Goal: Task Accomplishment & Management: Manage account settings

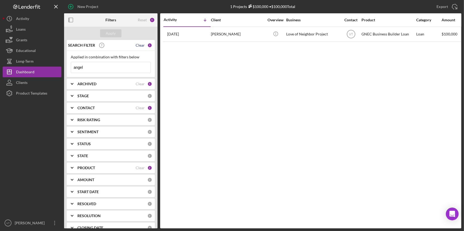
click at [136, 46] on div "Clear" at bounding box center [140, 45] width 9 height 4
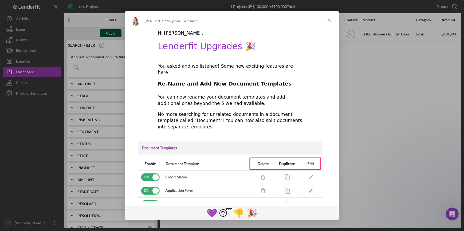
click at [110, 32] on div "Intercom messenger" at bounding box center [232, 115] width 464 height 231
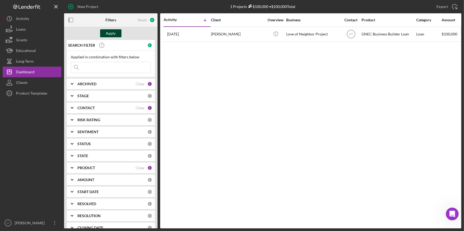
click at [110, 32] on div "Apply" at bounding box center [111, 33] width 10 height 8
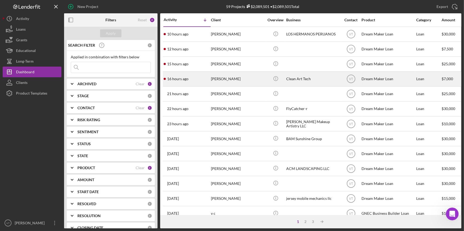
click at [210, 77] on div "16 hours ago [PERSON_NAME]" at bounding box center [187, 79] width 47 height 14
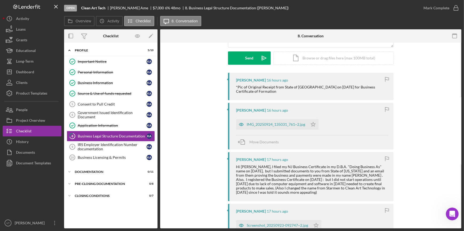
scroll to position [97, 0]
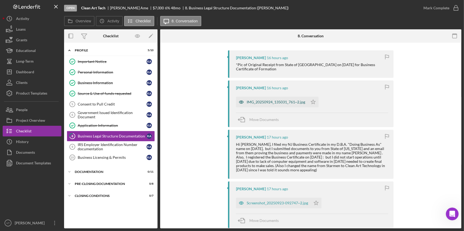
click at [277, 100] on div "IMG_20250924_135031_761~2.jpg" at bounding box center [276, 102] width 58 height 4
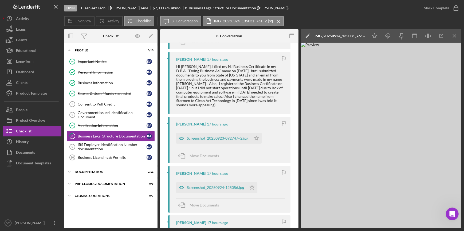
scroll to position [218, 0]
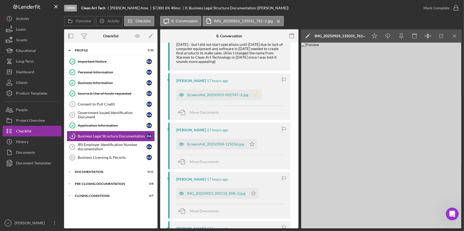
click at [257, 93] on polygon "button" at bounding box center [256, 95] width 5 height 4
click at [251, 142] on polygon "button" at bounding box center [252, 144] width 5 height 4
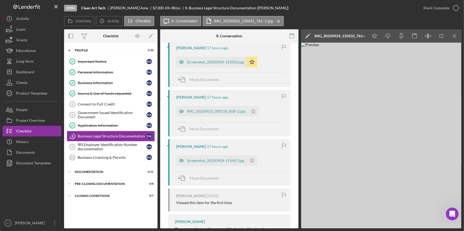
scroll to position [315, 0]
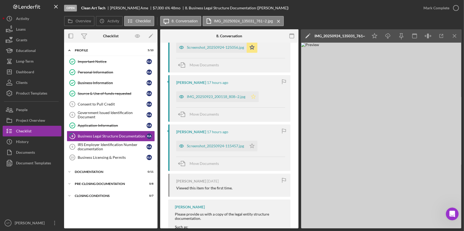
click at [254, 96] on icon "Icon/Star" at bounding box center [253, 97] width 11 height 11
click at [251, 143] on icon "Icon/Star" at bounding box center [252, 146] width 11 height 11
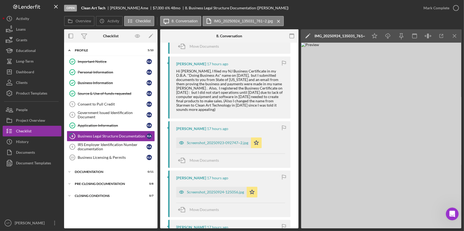
scroll to position [170, 0]
click at [217, 141] on div "Screenshot_20250923-092747~2.jpg" at bounding box center [217, 143] width 61 height 4
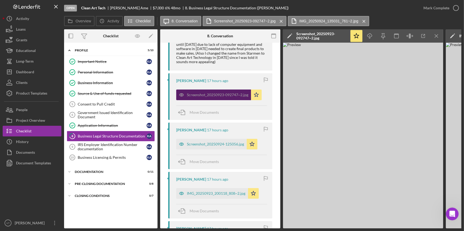
scroll to position [243, 0]
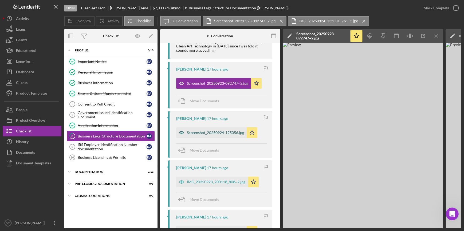
click at [214, 131] on div "Screenshot_20250924-125056.jpg" at bounding box center [215, 133] width 57 height 4
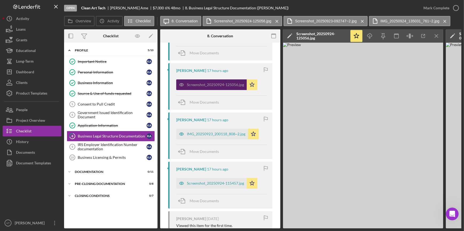
scroll to position [291, 0]
click at [214, 132] on div "IMG_20250923_200118_808~2.jpg" at bounding box center [216, 134] width 58 height 4
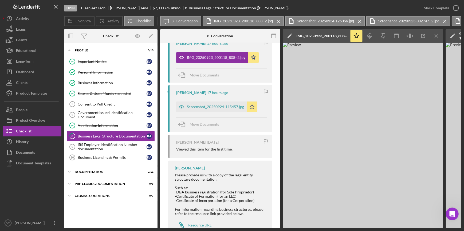
scroll to position [378, 0]
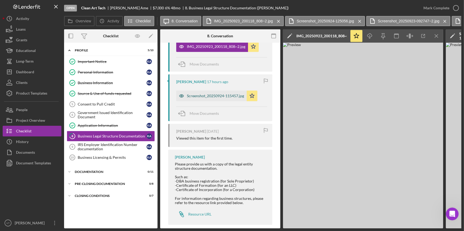
click at [204, 94] on div "Screenshot_20250924-115457.jpg" at bounding box center [215, 96] width 57 height 4
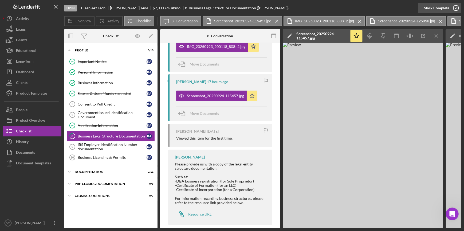
click at [442, 8] on div "Mark Complete" at bounding box center [436, 8] width 26 height 11
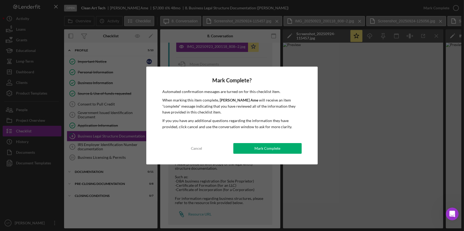
click at [277, 140] on div "Mark Complete? Automated confirmation messages are turned on for this checklist…" at bounding box center [231, 116] width 171 height 98
click at [266, 147] on div "Mark Complete" at bounding box center [267, 148] width 26 height 11
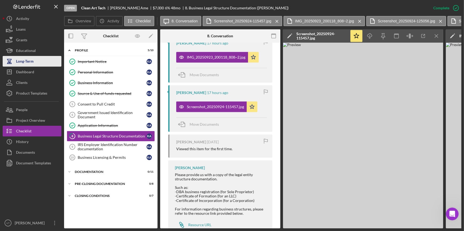
scroll to position [476, 0]
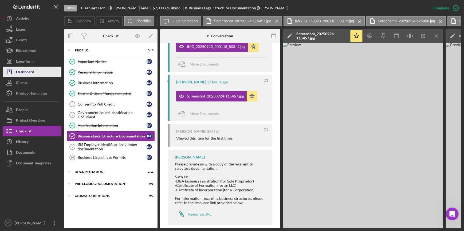
click at [48, 72] on button "Icon/Dashboard Dashboard" at bounding box center [32, 72] width 59 height 11
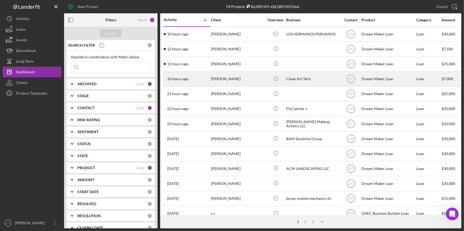
click at [186, 72] on div "16 hours ago [PERSON_NAME]" at bounding box center [187, 79] width 47 height 14
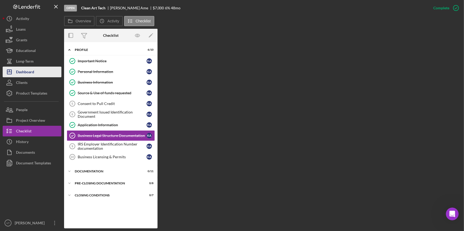
click at [33, 75] on div "Dashboard" at bounding box center [25, 73] width 18 height 12
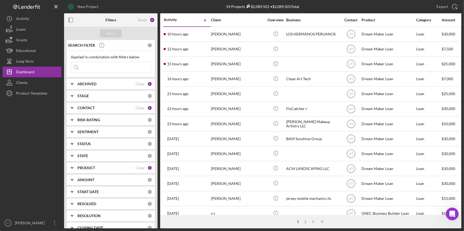
click at [231, 65] on div "[PERSON_NAME]" at bounding box center [237, 64] width 53 height 14
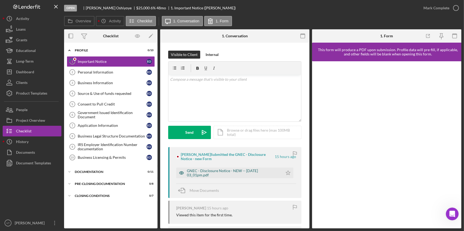
click at [207, 169] on div "GNEC - Disclosure Notice - NEW -- [DATE] 03_01pm.pdf" at bounding box center [233, 173] width 93 height 9
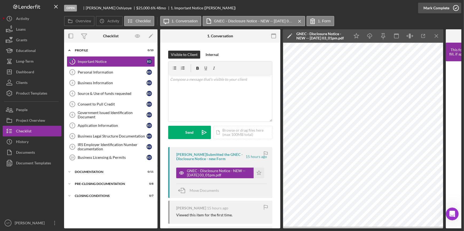
click at [436, 8] on div "Mark Complete" at bounding box center [436, 8] width 26 height 11
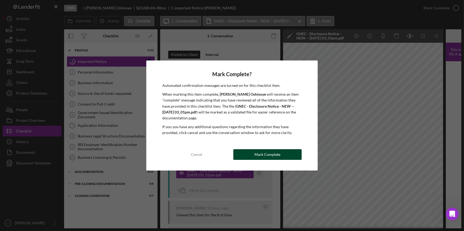
click at [267, 156] on div "Mark Complete" at bounding box center [267, 154] width 26 height 11
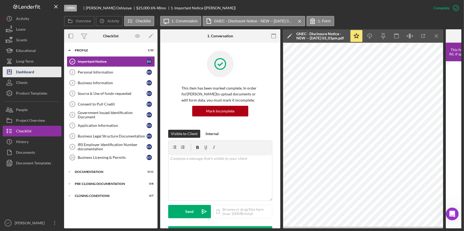
click at [27, 74] on div "Dashboard" at bounding box center [25, 73] width 18 height 12
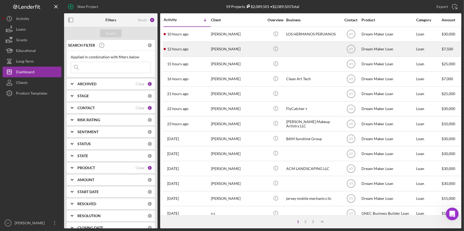
click at [217, 50] on div "[PERSON_NAME]" at bounding box center [237, 49] width 53 height 14
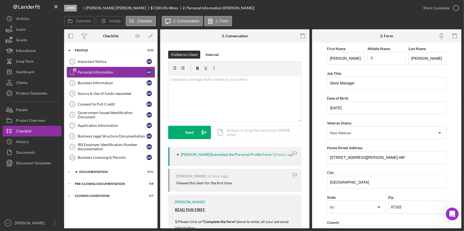
click at [116, 72] on div "Personal Information" at bounding box center [112, 72] width 69 height 4
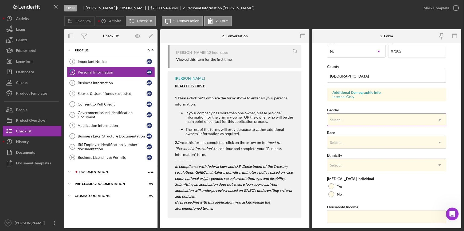
scroll to position [170, 0]
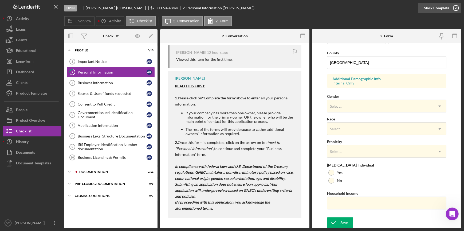
click at [436, 5] on div "Mark Complete" at bounding box center [436, 8] width 26 height 11
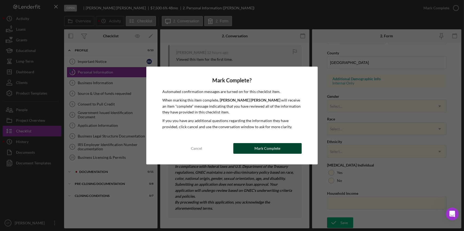
click at [249, 147] on button "Mark Complete" at bounding box center [267, 148] width 68 height 11
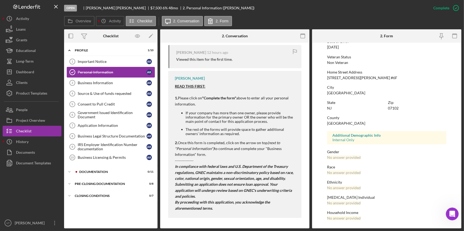
scroll to position [63, 0]
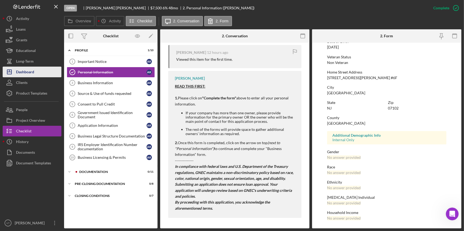
click at [37, 70] on button "Icon/Dashboard Dashboard" at bounding box center [32, 72] width 59 height 11
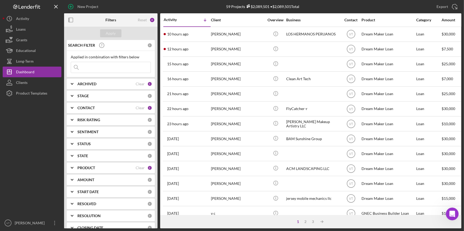
click at [236, 53] on div "[PERSON_NAME]" at bounding box center [237, 49] width 53 height 14
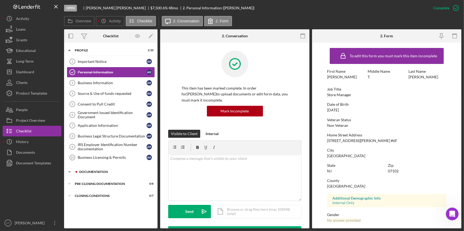
click at [71, 172] on icon "Icon/Expander" at bounding box center [69, 172] width 11 height 11
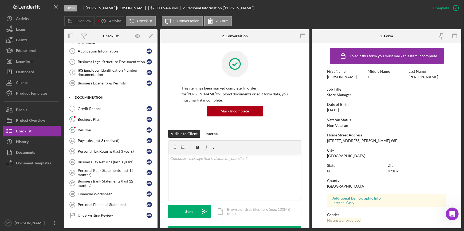
scroll to position [95, 0]
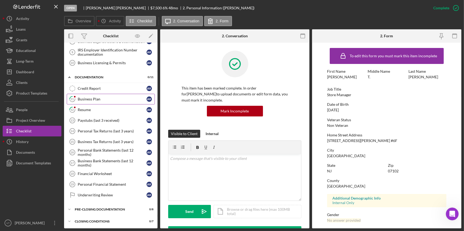
click at [110, 96] on link "11 Business Plan A K" at bounding box center [111, 99] width 88 height 11
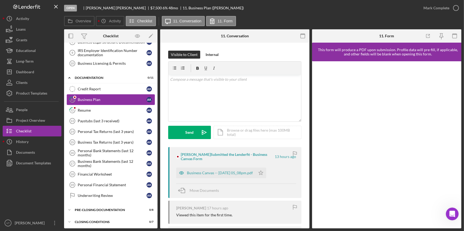
scroll to position [95, 0]
click at [231, 172] on div "Business Canvas -- [DATE] 05_08pm.pdf" at bounding box center [220, 173] width 66 height 4
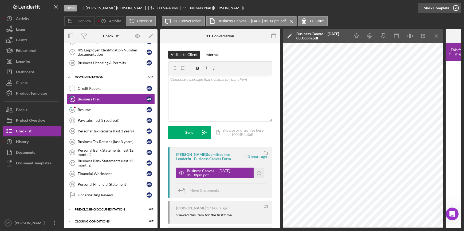
click at [431, 6] on div "Mark Complete" at bounding box center [436, 8] width 26 height 11
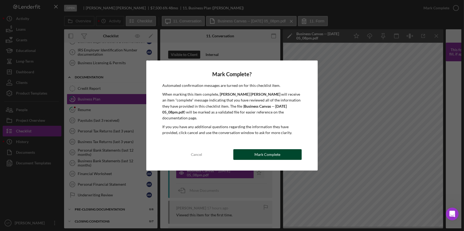
click at [285, 151] on button "Mark Complete" at bounding box center [267, 154] width 68 height 11
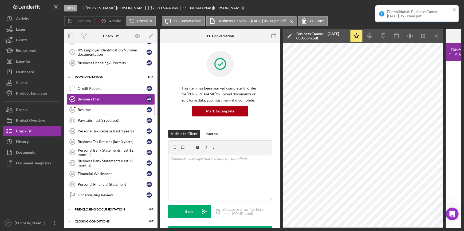
click at [67, 106] on icon "12" at bounding box center [72, 109] width 13 height 13
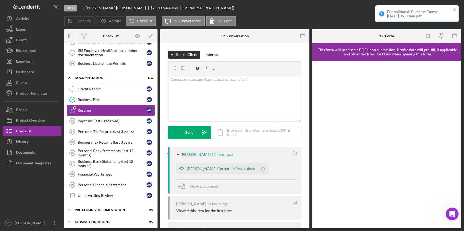
scroll to position [95, 0]
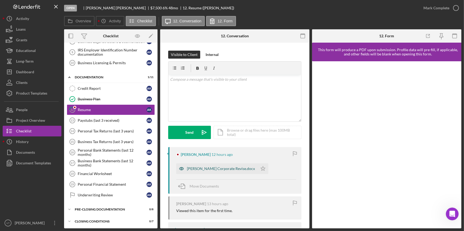
click at [192, 171] on div "[PERSON_NAME] Corporate Revise.docx" at bounding box center [221, 169] width 68 height 4
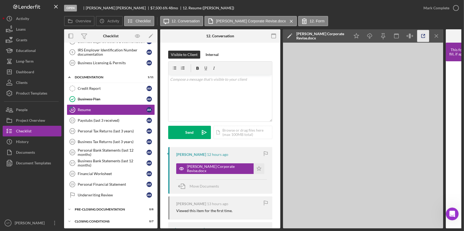
click at [419, 36] on icon "button" at bounding box center [423, 36] width 12 height 12
click at [443, 9] on div "Mark Complete" at bounding box center [436, 8] width 26 height 11
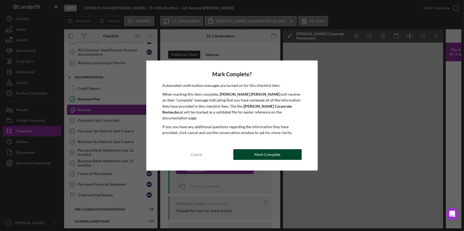
click at [275, 155] on div "Mark Complete" at bounding box center [267, 154] width 26 height 11
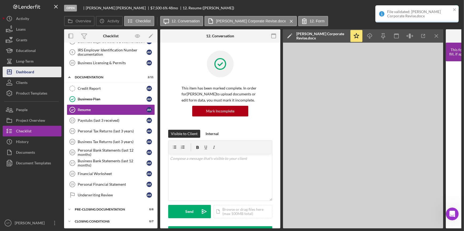
click at [44, 76] on button "Icon/Dashboard Dashboard" at bounding box center [32, 72] width 59 height 11
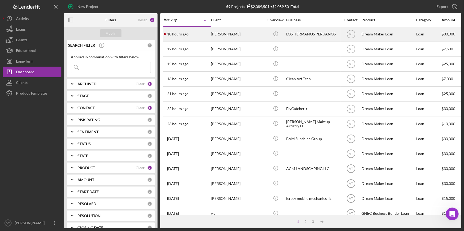
click at [266, 31] on div "Icon/Info" at bounding box center [275, 34] width 20 height 14
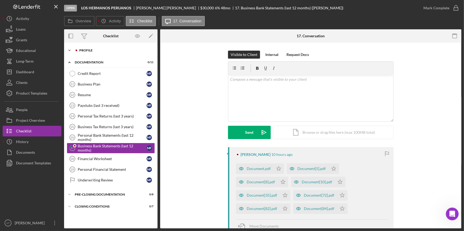
click at [67, 50] on icon "Icon/Expander" at bounding box center [69, 50] width 11 height 11
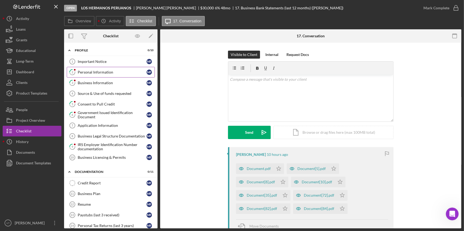
click at [86, 74] on link "2 Personal Information M F" at bounding box center [111, 72] width 88 height 11
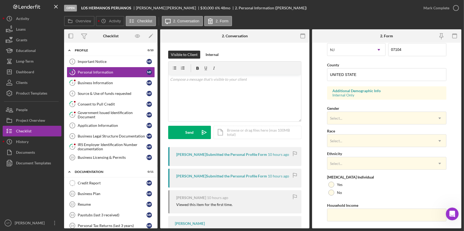
scroll to position [170, 0]
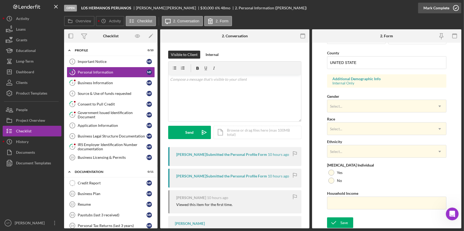
click at [428, 6] on div "Mark Complete" at bounding box center [436, 8] width 26 height 11
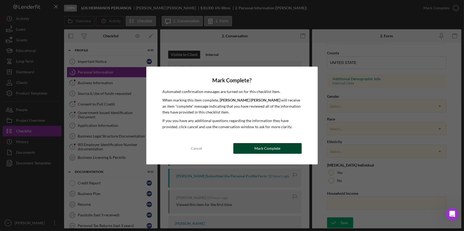
click at [255, 148] on div "Mark Complete" at bounding box center [267, 148] width 26 height 11
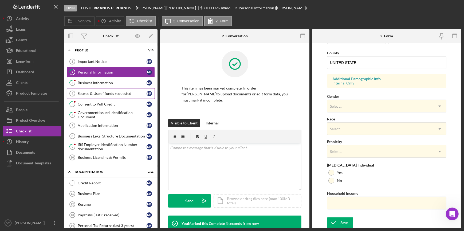
scroll to position [63, 0]
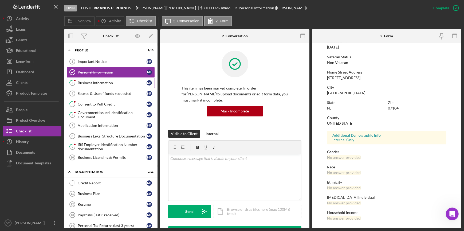
click at [112, 82] on div "Business Information" at bounding box center [112, 83] width 69 height 4
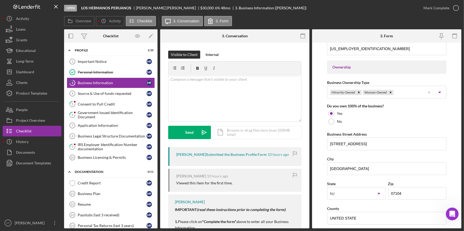
scroll to position [243, 0]
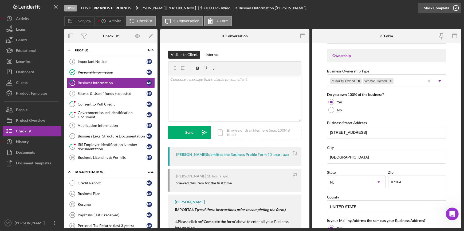
click at [439, 5] on div "Mark Complete" at bounding box center [436, 8] width 26 height 11
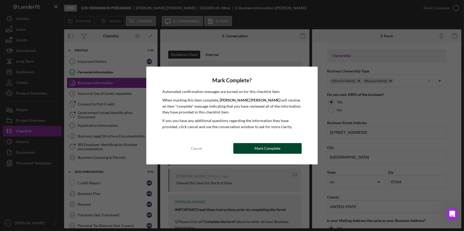
click at [289, 151] on button "Mark Complete" at bounding box center [267, 148] width 68 height 11
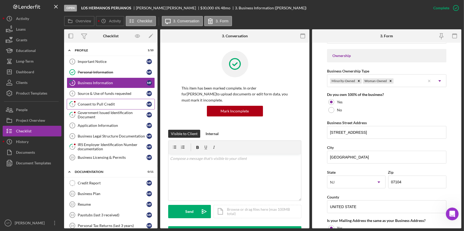
scroll to position [173, 0]
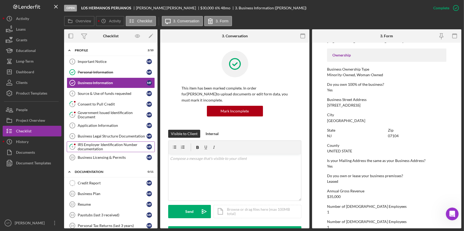
click at [105, 146] on div "IRS Employer Identification Number documentation" at bounding box center [112, 147] width 69 height 9
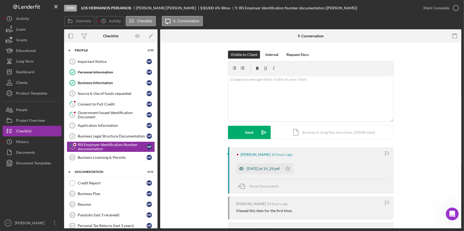
click at [248, 170] on div "[DATE] at 14_29.pdf" at bounding box center [263, 169] width 33 height 4
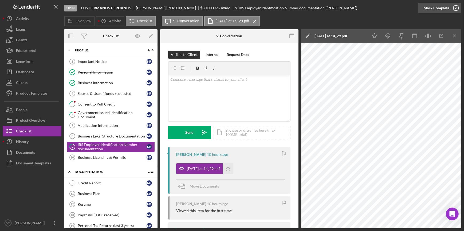
click at [443, 11] on div "Mark Complete" at bounding box center [436, 8] width 26 height 11
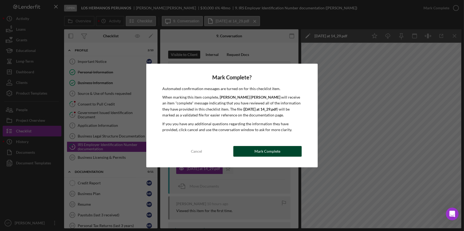
click at [252, 149] on button "Mark Complete" at bounding box center [267, 151] width 68 height 11
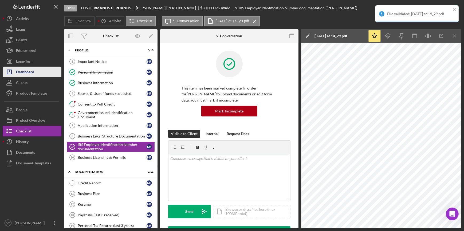
click at [24, 74] on div "Dashboard" at bounding box center [25, 73] width 18 height 12
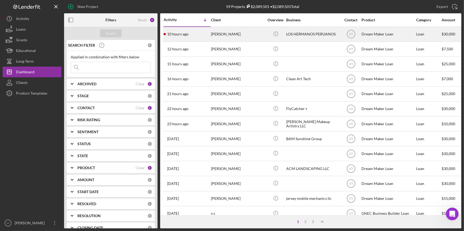
click at [228, 35] on div "[PERSON_NAME]" at bounding box center [237, 34] width 53 height 14
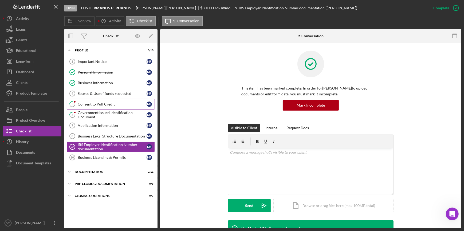
click at [130, 101] on link "5 Consent to Pull Credit M F" at bounding box center [111, 104] width 88 height 11
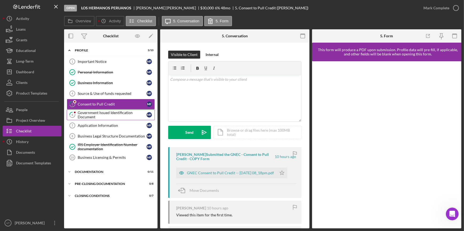
click at [132, 113] on div "Government Issued Identification Document" at bounding box center [112, 115] width 69 height 9
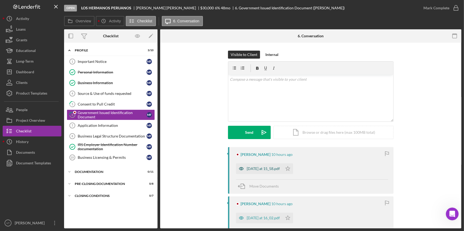
click at [250, 171] on div "[DATE] at 15_58.pdf" at bounding box center [259, 169] width 46 height 11
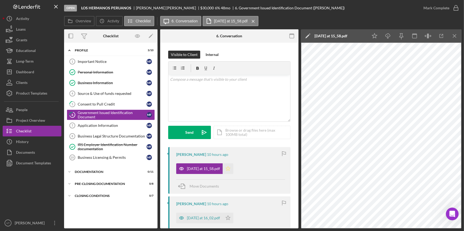
click at [228, 168] on icon "Icon/Star" at bounding box center [227, 169] width 11 height 11
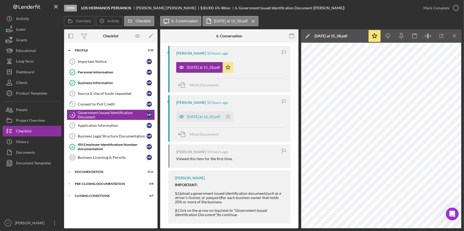
scroll to position [107, 0]
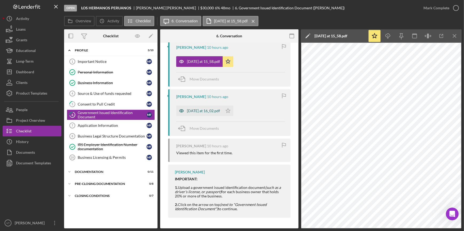
click at [196, 110] on div "[DATE] at 16_02.pdf" at bounding box center [203, 111] width 33 height 4
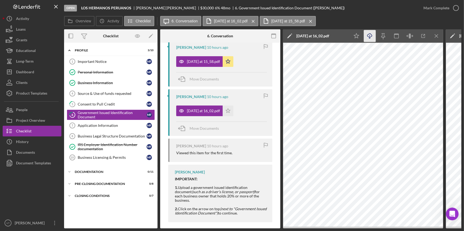
click at [372, 32] on icon "Icon/Download" at bounding box center [370, 36] width 12 height 12
click at [44, 74] on button "Icon/Dashboard Dashboard" at bounding box center [32, 72] width 59 height 11
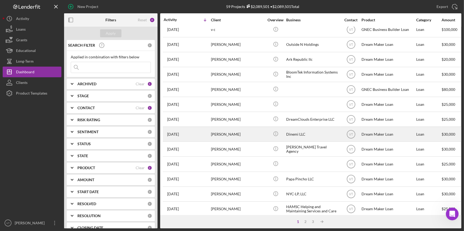
scroll to position [193, 0]
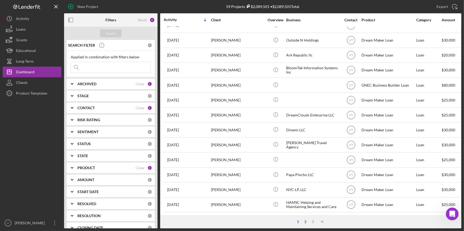
click at [307, 220] on div "2" at bounding box center [304, 222] width 7 height 4
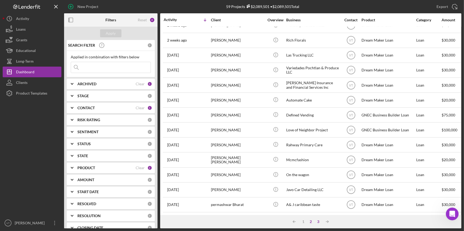
click at [317, 221] on div "3" at bounding box center [317, 222] width 7 height 4
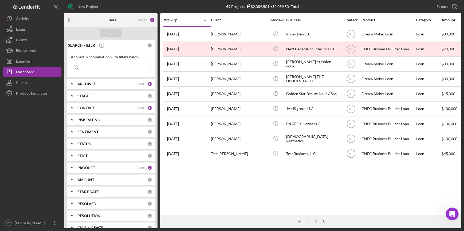
scroll to position [0, 0]
